Goal: Task Accomplishment & Management: Use online tool/utility

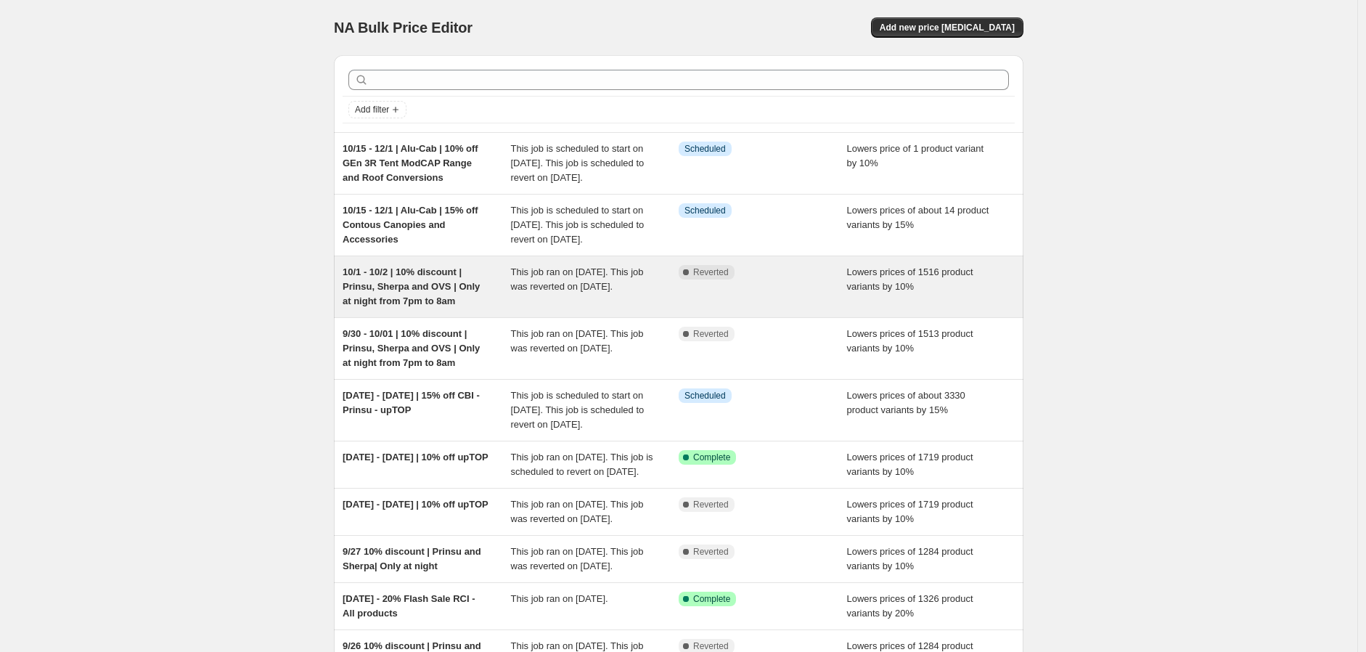
click at [430, 306] on span "10/1 - 10/2 | 10% discount | Prinsu, Sherpa and OVS | Only at night from 7pm to…" at bounding box center [411, 286] width 137 height 40
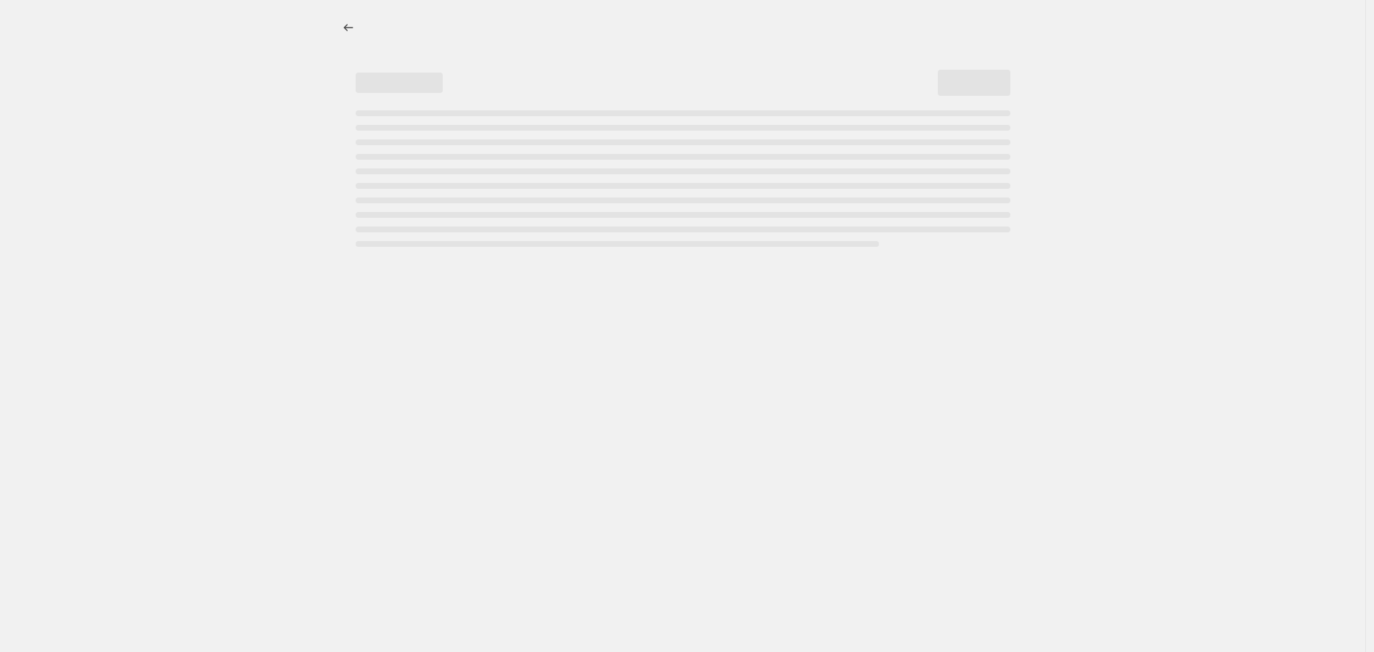
select select "percentage"
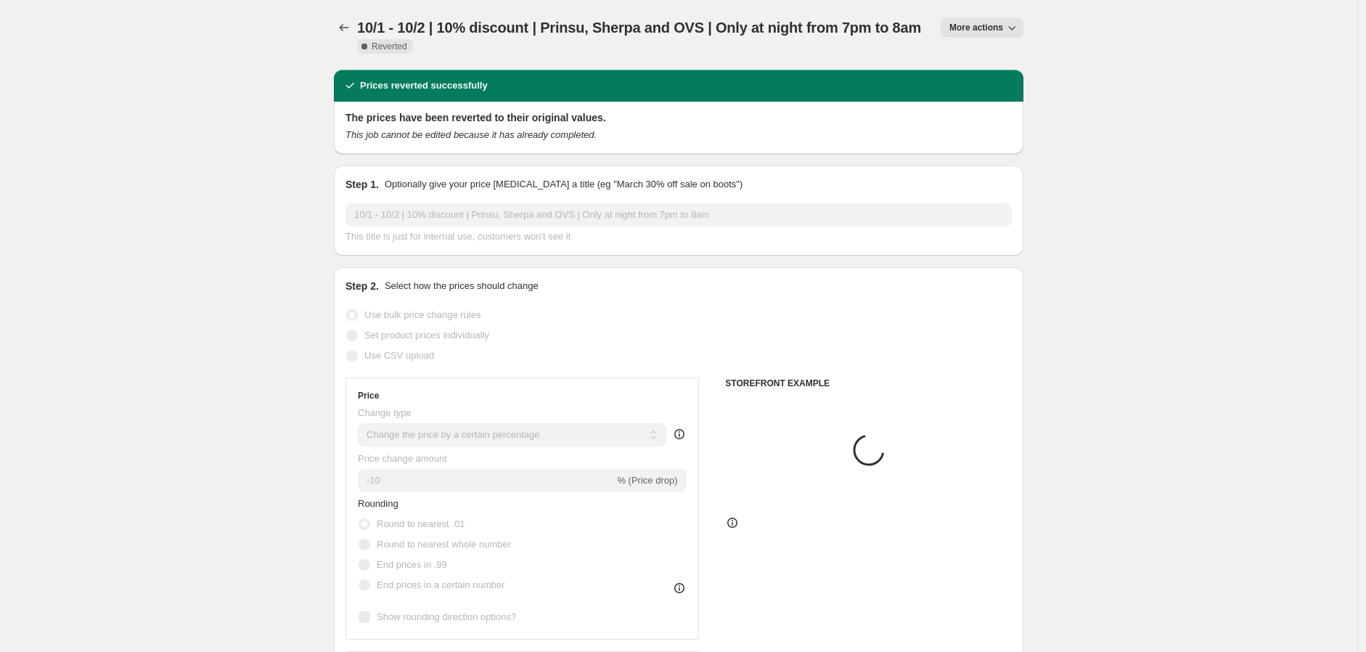
select select "vendor"
click at [968, 25] on span "More actions" at bounding box center [976, 28] width 54 height 12
click at [994, 50] on span "Copy to new job" at bounding box center [991, 57] width 79 height 15
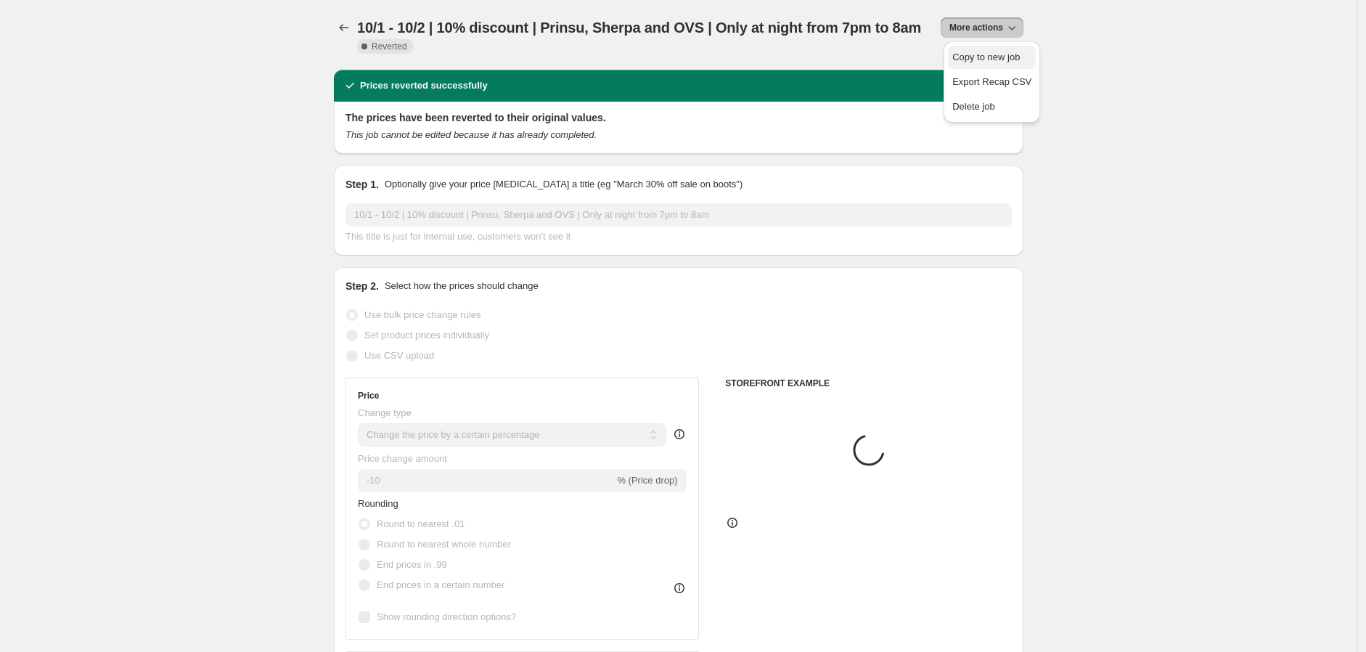
select select "percentage"
select select "vendor"
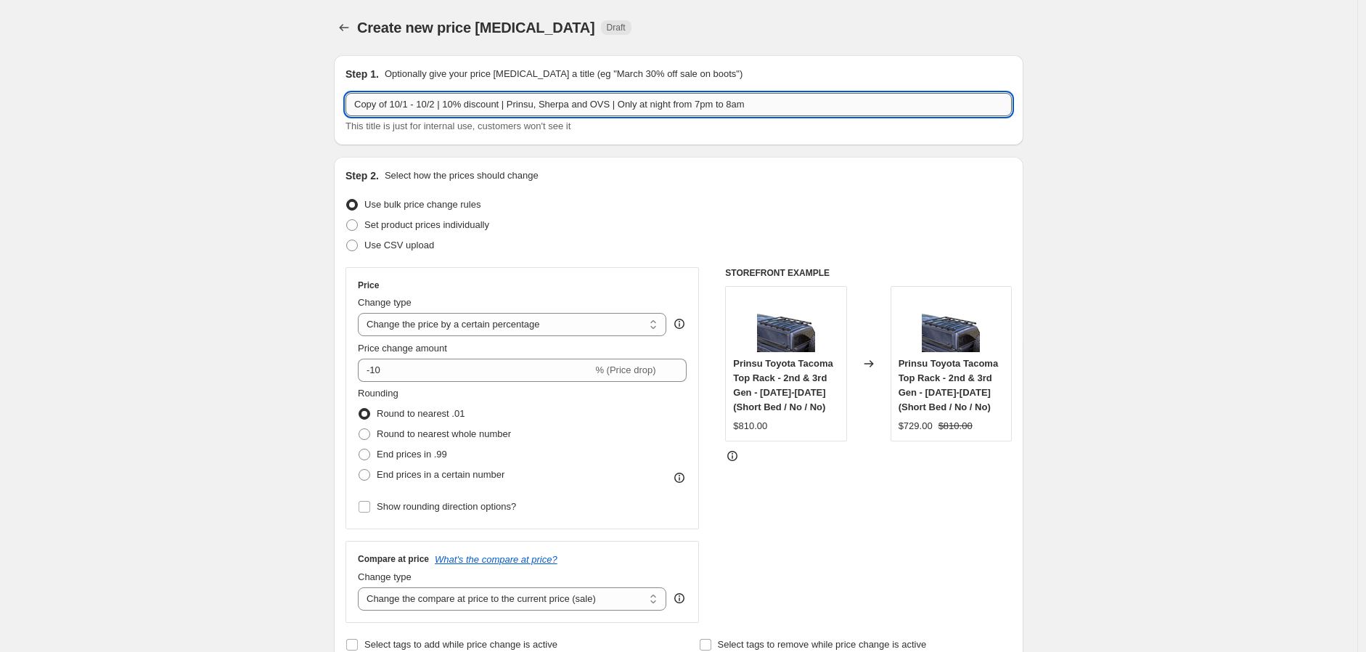
click at [388, 104] on input "Copy of 10/1 - 10/2 | 10% discount | Prinsu, Sherpa and OVS | Only at night fro…" at bounding box center [679, 104] width 666 height 23
drag, startPoint x: 396, startPoint y: 104, endPoint x: 276, endPoint y: 102, distance: 120.5
click at [377, 102] on input "10/1 - 10/2 | 10% discount | Prinsu, Sherpa and OVS | Only at night from 7pm to…" at bounding box center [679, 104] width 666 height 23
click at [400, 104] on input "10/ - 10/2 | 10% discount | Prinsu, Sherpa and OVS | Only at night from 7pm to …" at bounding box center [679, 104] width 666 height 23
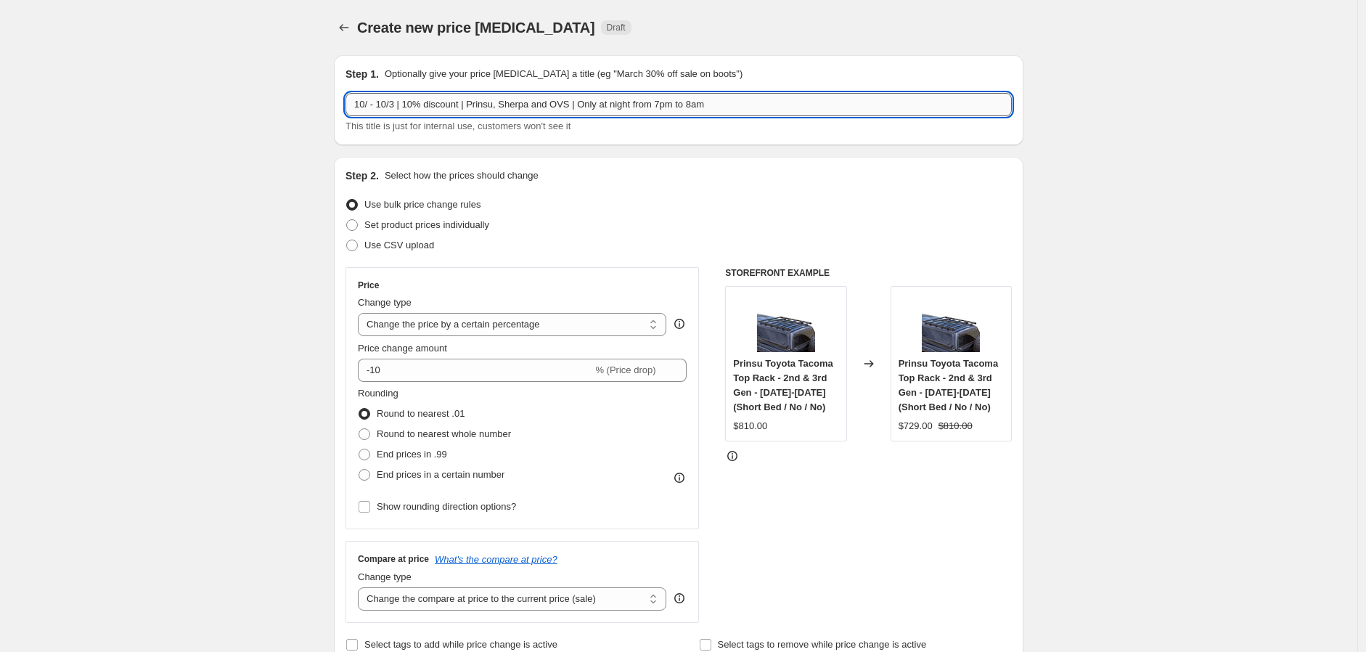
click at [372, 105] on input "10/ - 10/3 | 10% discount | Prinsu, Sherpa and OVS | Only at night from 7pm to …" at bounding box center [679, 104] width 666 height 23
type input "10/2 - 10/3 | 10% discount | Prinsu, Sherpa and OVS | Only at night from 7pm to…"
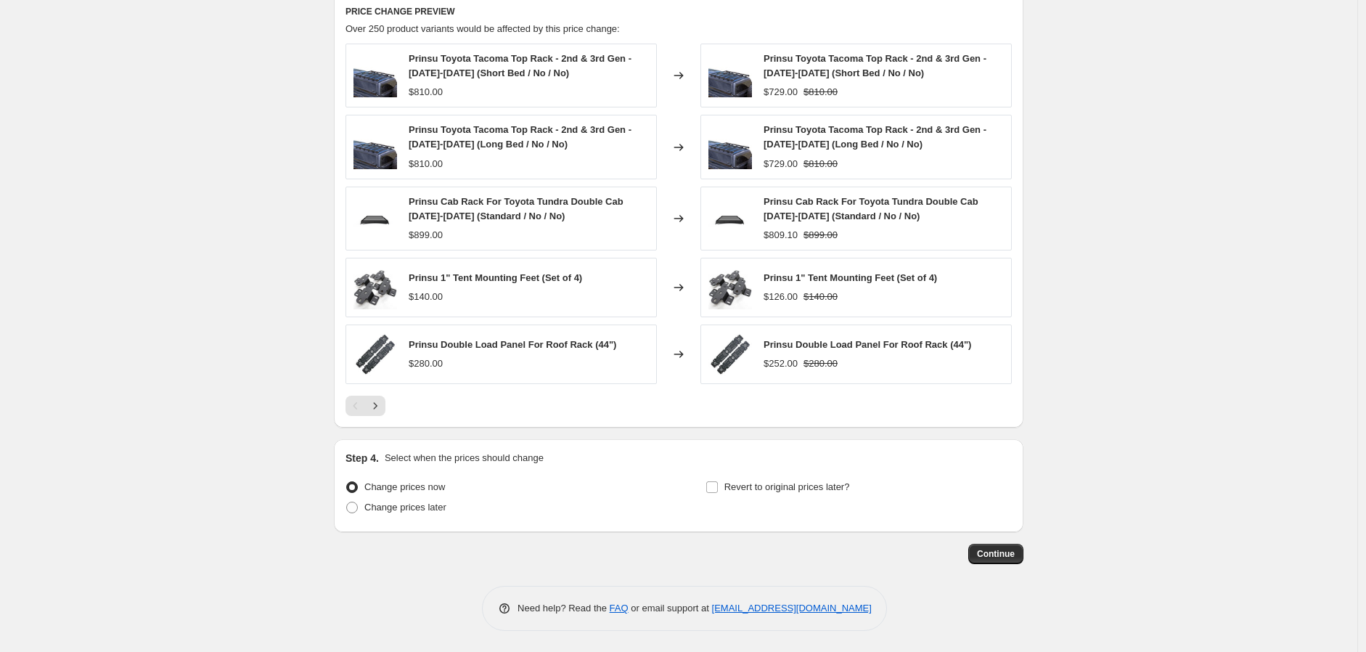
scroll to position [1040, 0]
click at [417, 507] on span "Change prices later" at bounding box center [405, 506] width 82 height 11
click at [347, 502] on input "Change prices later" at bounding box center [346, 501] width 1 height 1
radio input "true"
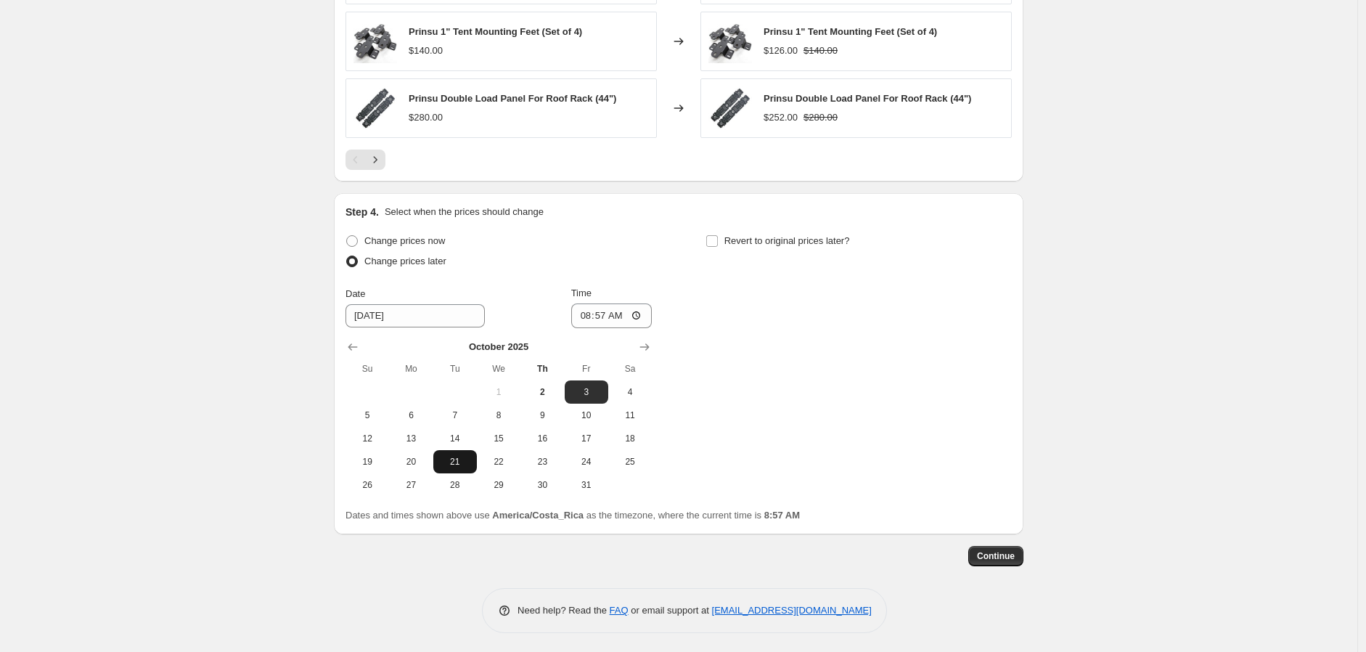
scroll to position [1288, 0]
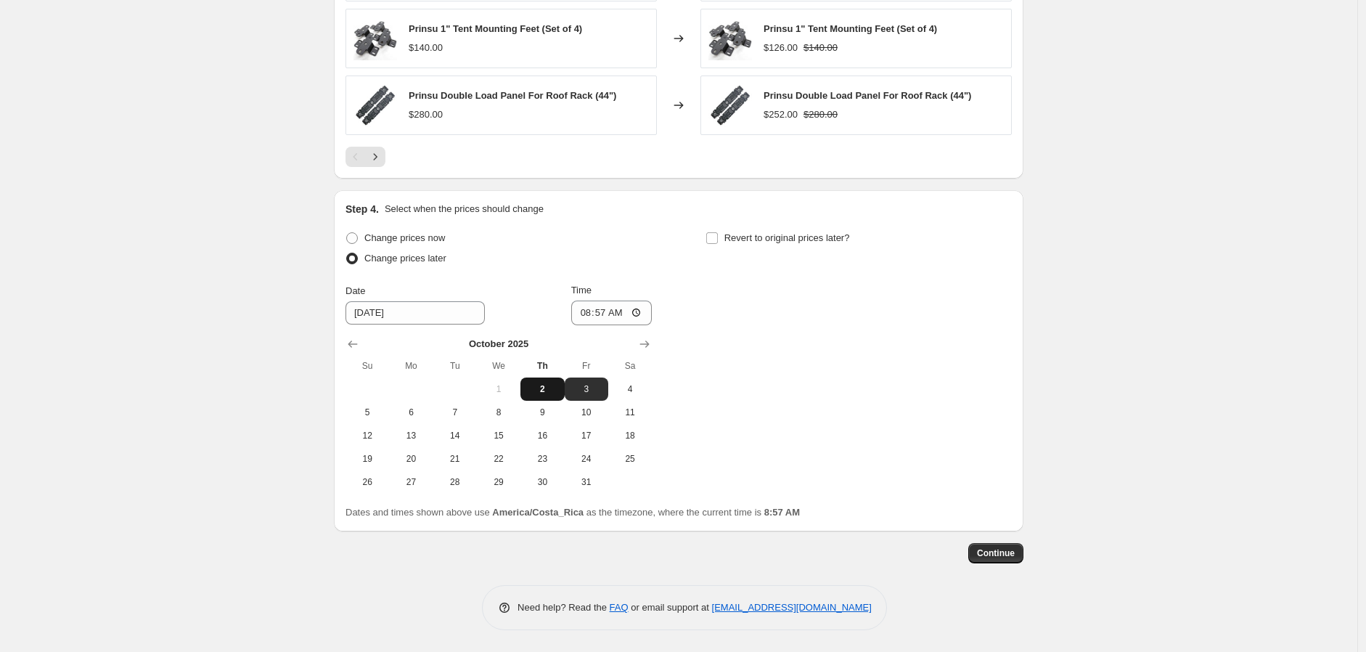
click at [536, 380] on button "2" at bounding box center [542, 388] width 44 height 23
type input "10/2/2025"
click at [581, 314] on input "08:57" at bounding box center [611, 313] width 81 height 25
type input "19:00"
click at [718, 238] on input "Revert to original prices later?" at bounding box center [712, 238] width 12 height 12
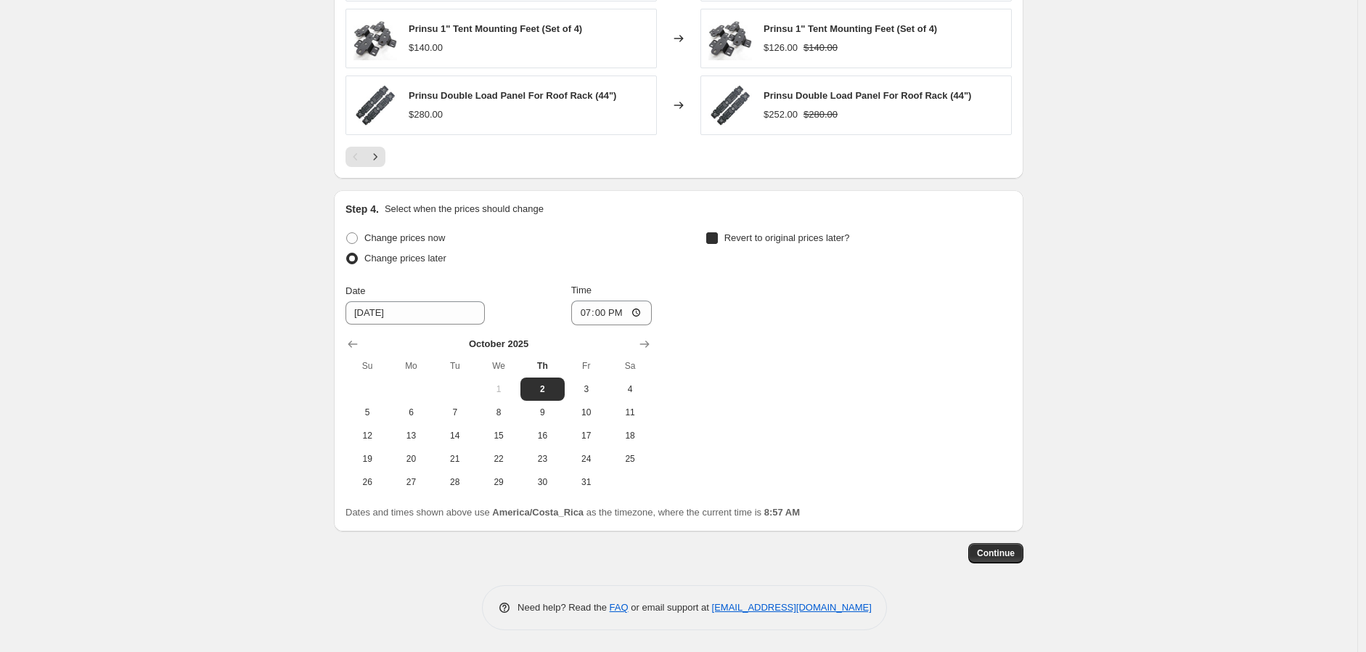
checkbox input "true"
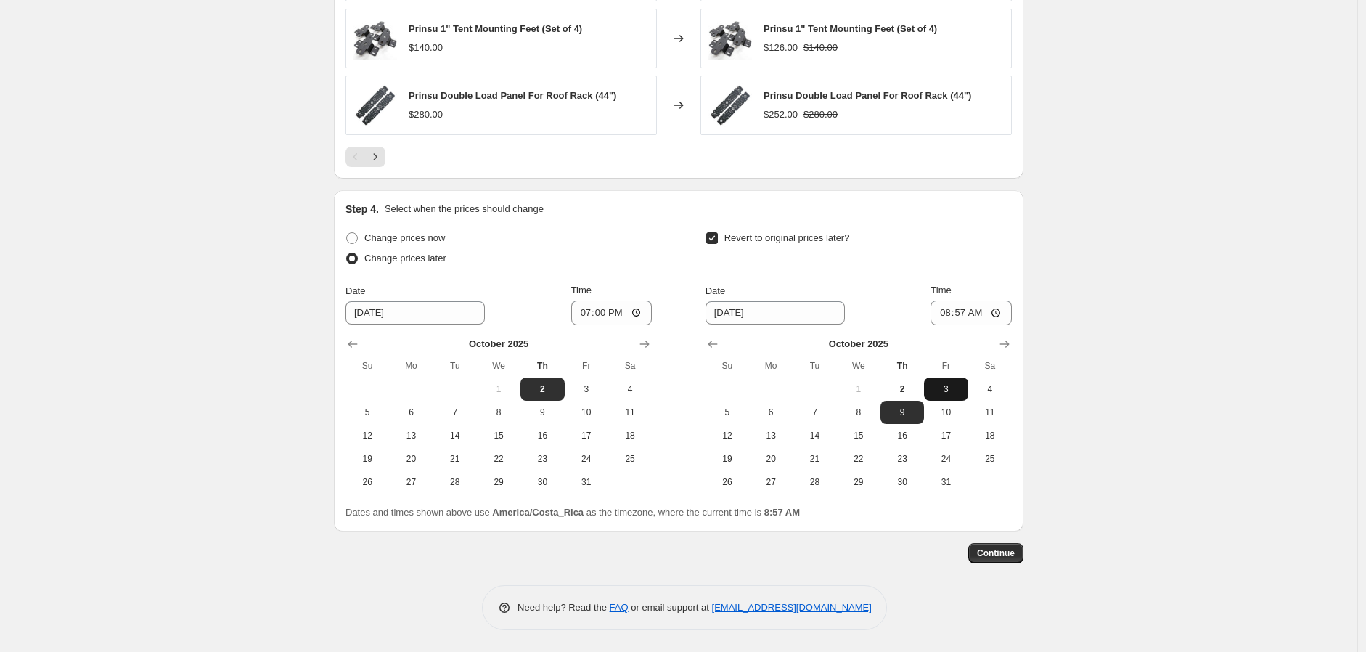
click at [939, 392] on span "3" at bounding box center [946, 389] width 32 height 12
type input "10/3/2025"
click at [941, 315] on input "08:57" at bounding box center [971, 313] width 81 height 25
type input "08:00"
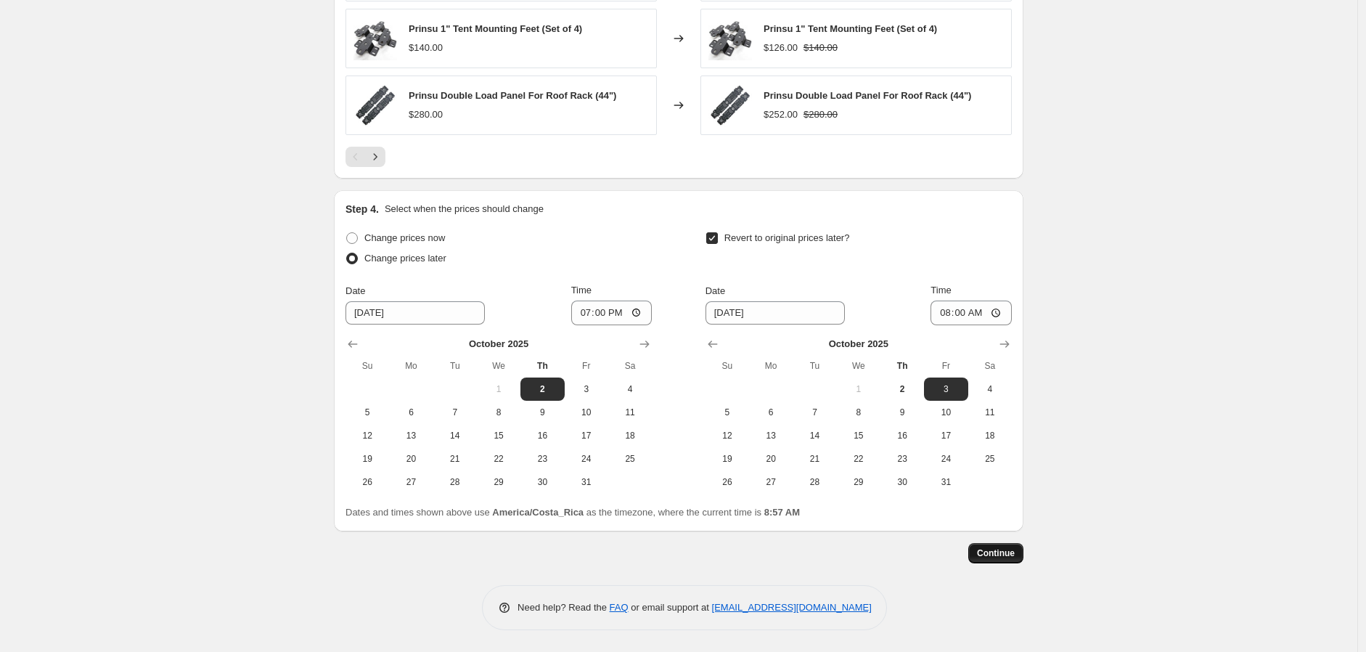
click at [998, 558] on span "Continue" at bounding box center [996, 553] width 38 height 12
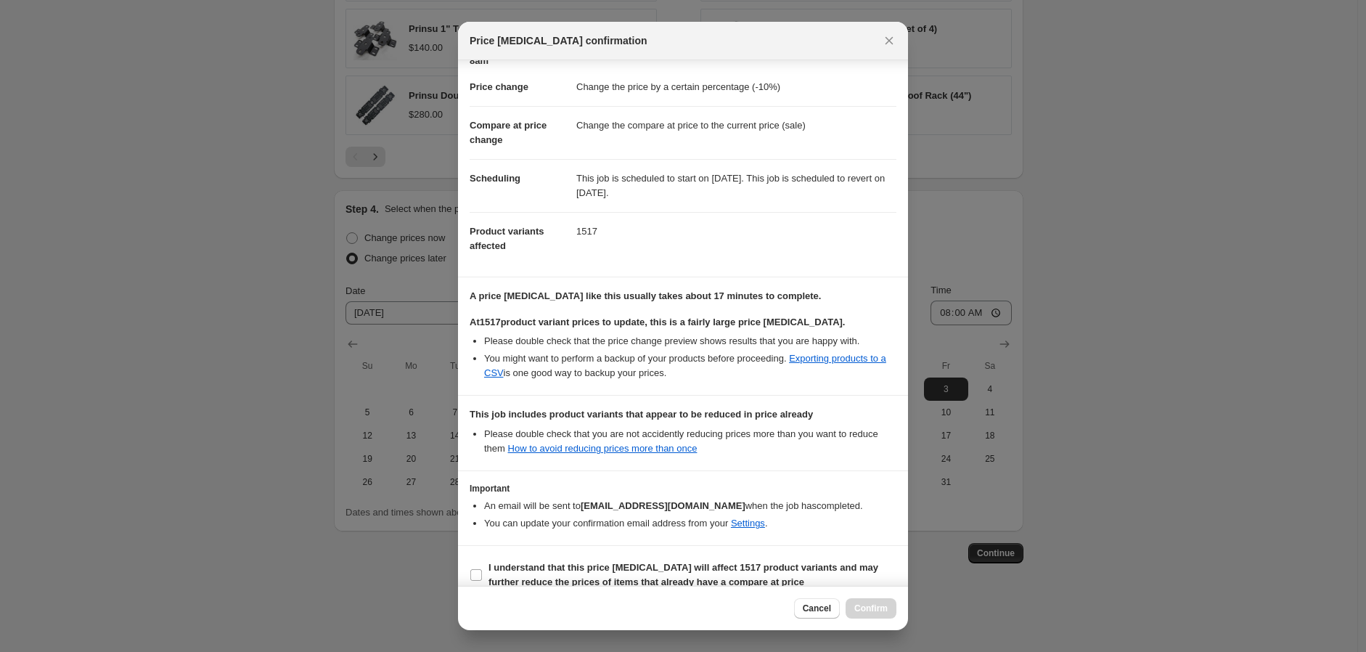
scroll to position [65, 0]
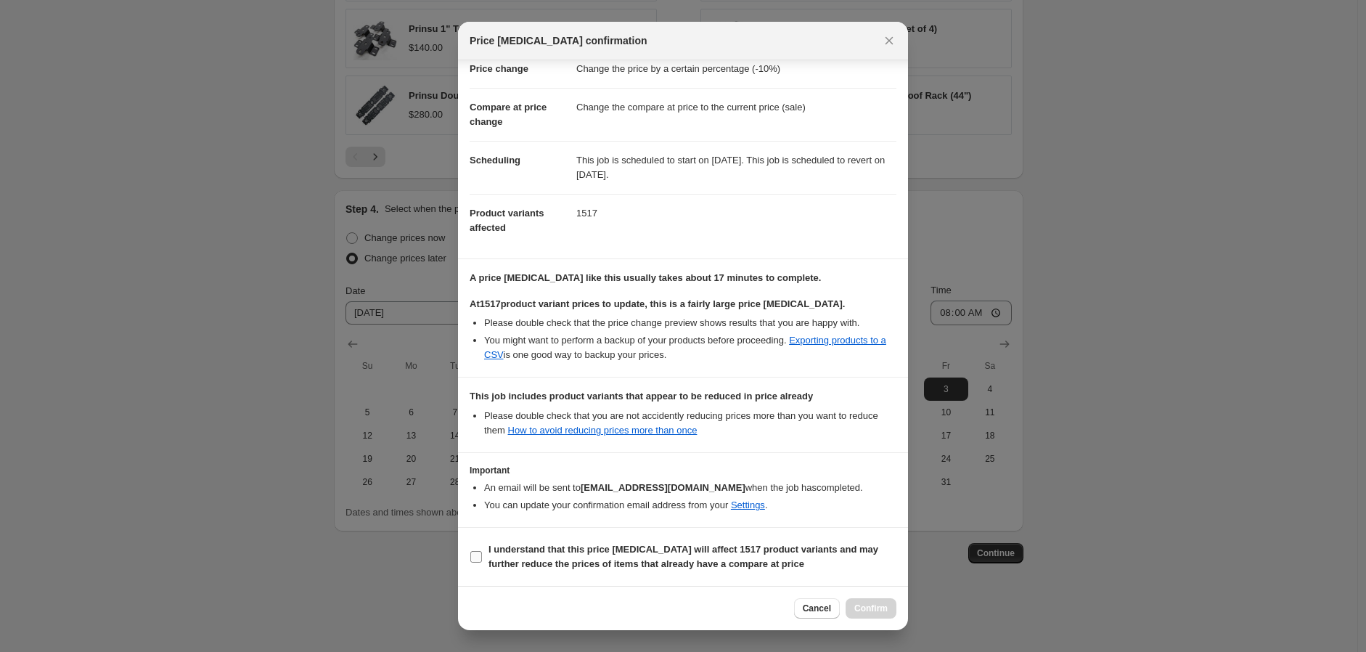
click at [480, 558] on input "I understand that this price change job will affect 1517 product variants and m…" at bounding box center [476, 557] width 12 height 12
checkbox input "true"
click at [868, 604] on span "Confirm" at bounding box center [870, 608] width 33 height 12
